Goal: Find specific page/section: Find specific page/section

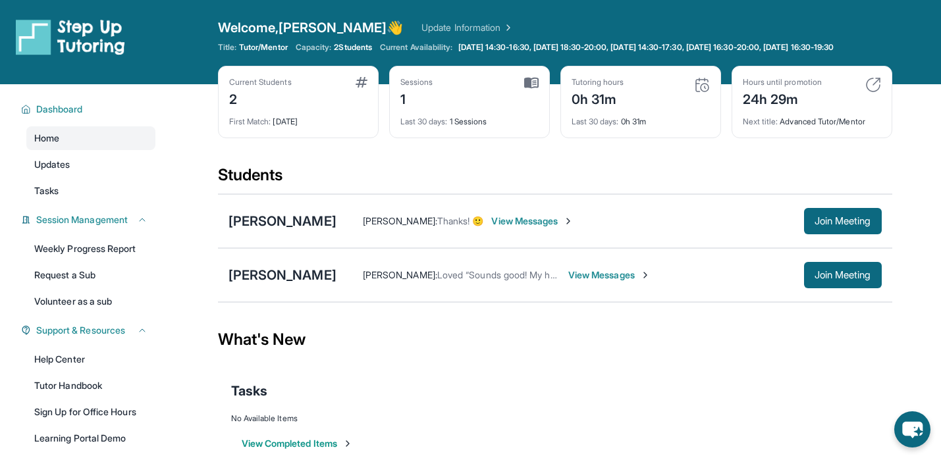
click at [493, 188] on div "Students" at bounding box center [555, 179] width 674 height 29
drag, startPoint x: 215, startPoint y: 186, endPoint x: 350, endPoint y: 185, distance: 135.0
click at [351, 185] on main "Current Students 2 First Match : 2 days ago Sessions 1 Last 30 days : 1 Session…" at bounding box center [555, 283] width 772 height 398
click at [350, 185] on div "Students" at bounding box center [555, 179] width 674 height 29
click at [332, 194] on div "Students" at bounding box center [555, 179] width 674 height 29
